Goal: Task Accomplishment & Management: Use online tool/utility

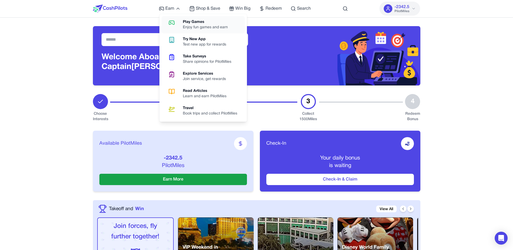
click at [182, 23] on link "Play Games Enjoy fun games and earn" at bounding box center [202, 24] width 83 height 17
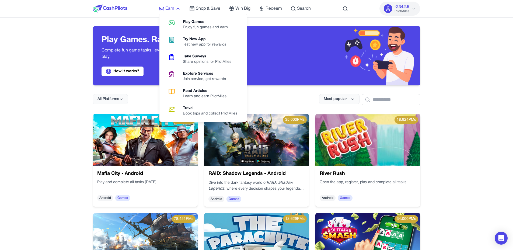
click at [167, 10] on span "Earn" at bounding box center [169, 8] width 9 height 6
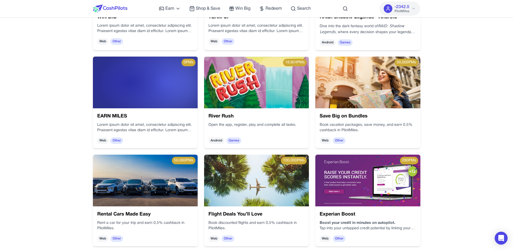
scroll to position [174, 0]
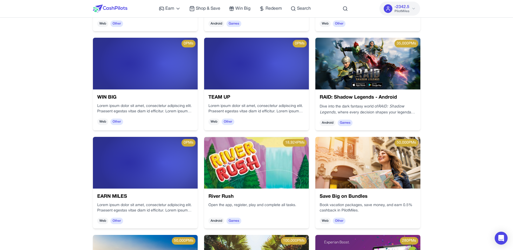
click at [102, 157] on img at bounding box center [145, 163] width 105 height 52
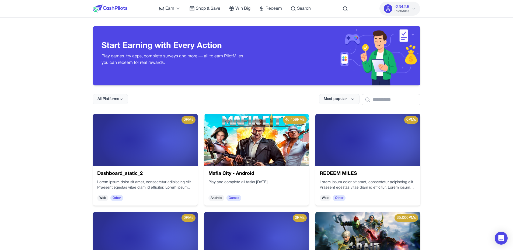
click at [172, 176] on h3 "Dashboard_static_2" at bounding box center [145, 174] width 96 height 8
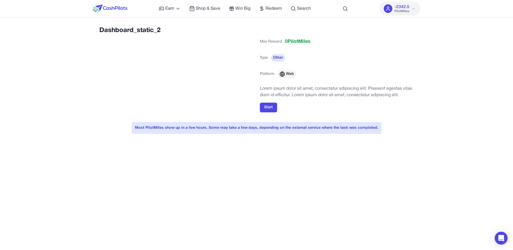
click at [129, 28] on h2 "Dashboard_static_2" at bounding box center [176, 30] width 154 height 9
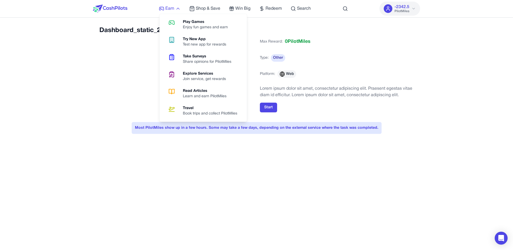
click at [166, 11] on span "Earn" at bounding box center [169, 8] width 9 height 6
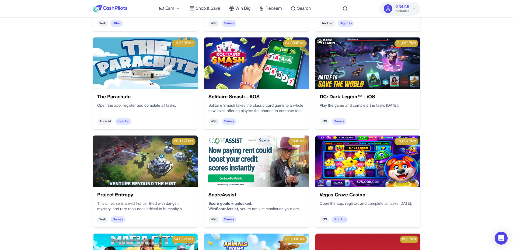
scroll to position [400, 0]
